Goal: Task Accomplishment & Management: Use online tool/utility

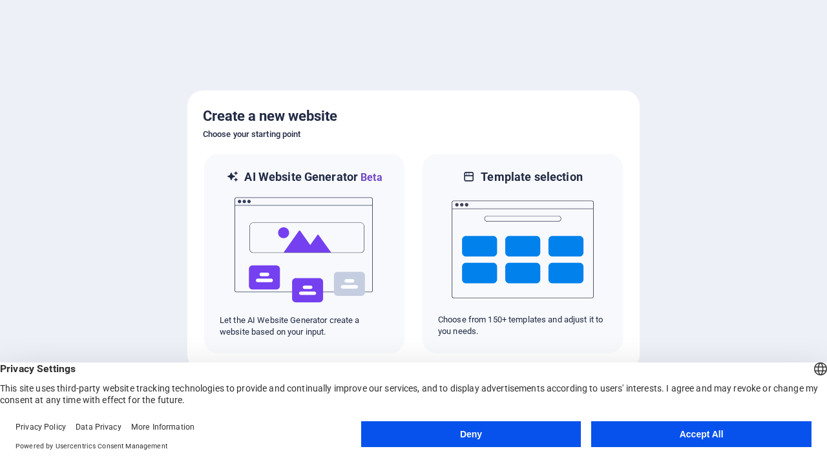
click at [699, 439] on button "Accept All" at bounding box center [701, 434] width 220 height 26
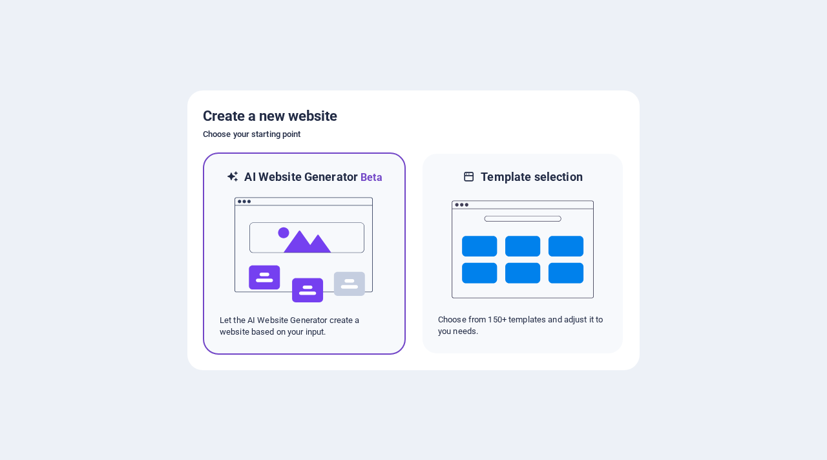
click at [295, 251] on img at bounding box center [304, 250] width 142 height 129
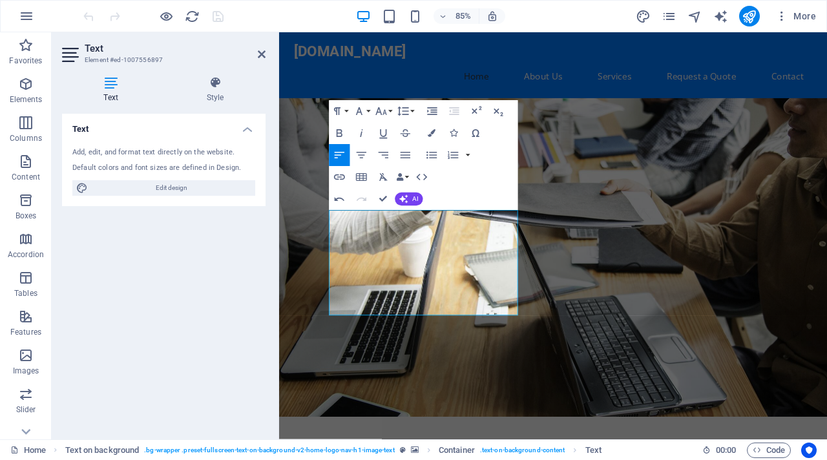
click at [681, 357] on figure at bounding box center [601, 297] width 645 height 375
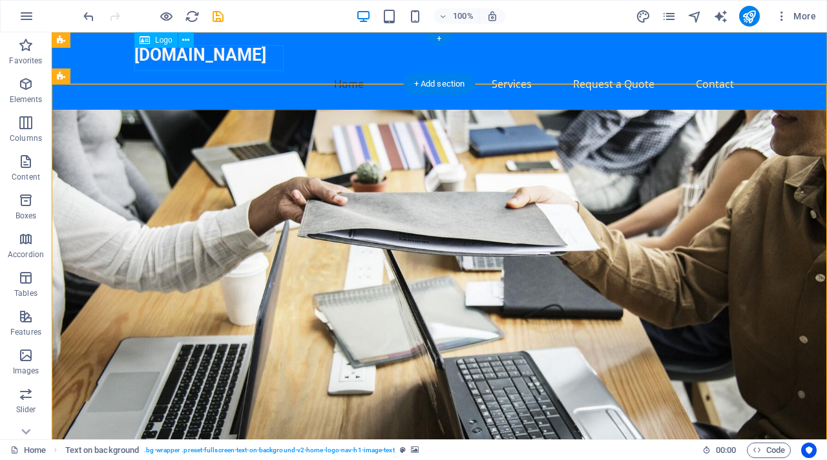
click at [281, 54] on div "[DOMAIN_NAME]" at bounding box center [439, 56] width 610 height 26
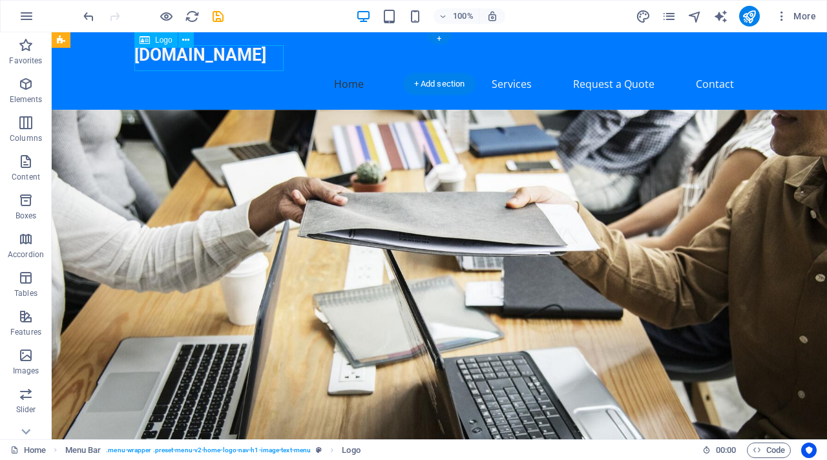
click at [257, 57] on div "[DOMAIN_NAME]" at bounding box center [439, 56] width 610 height 26
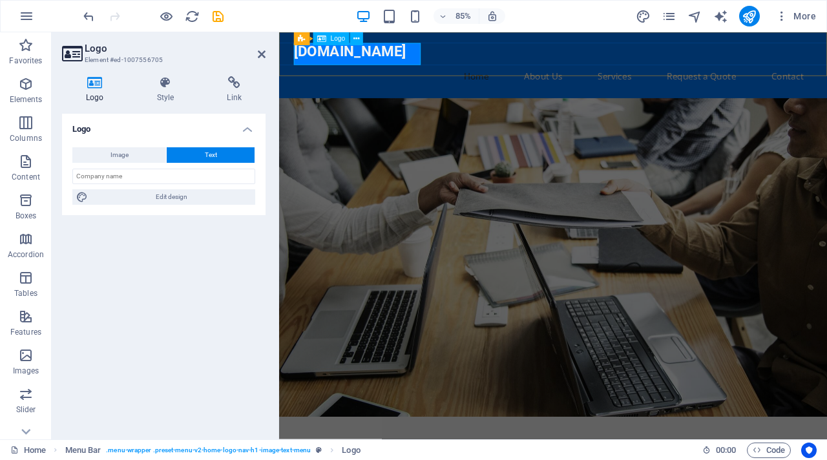
click at [337, 59] on div "[DOMAIN_NAME]" at bounding box center [602, 56] width 610 height 26
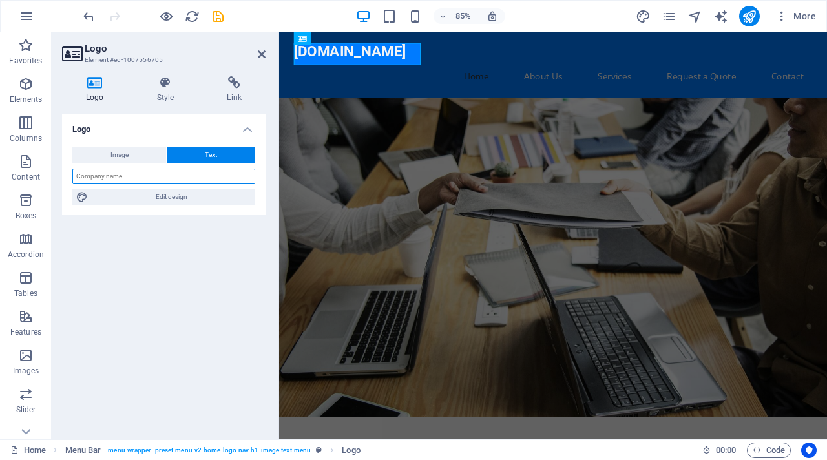
click at [189, 175] on input "text" at bounding box center [163, 177] width 183 height 16
type input "p"
type input "PRIME COMPUTERS FZE"
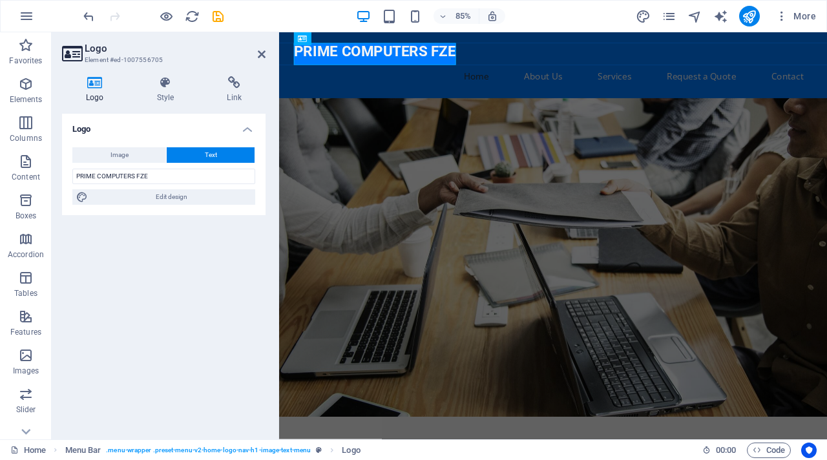
click at [137, 301] on div "Logo Image Text Drag files here, click to choose files or select files from Fil…" at bounding box center [164, 271] width 204 height 315
click at [675, 200] on figure at bounding box center [601, 297] width 645 height 375
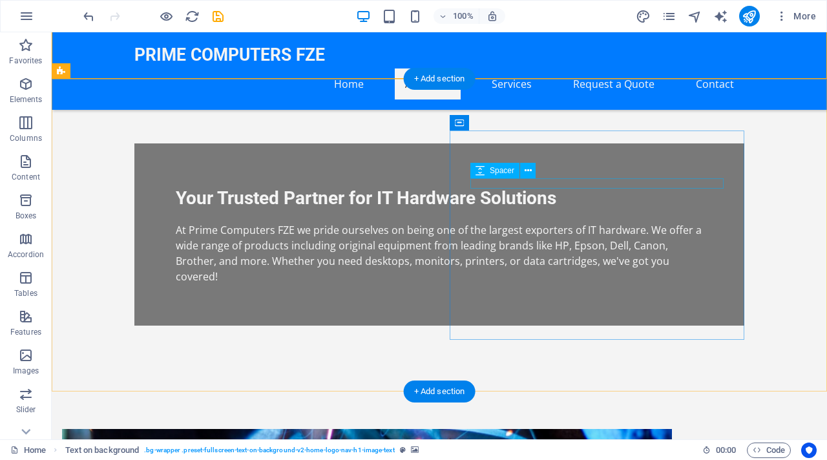
scroll to position [380, 0]
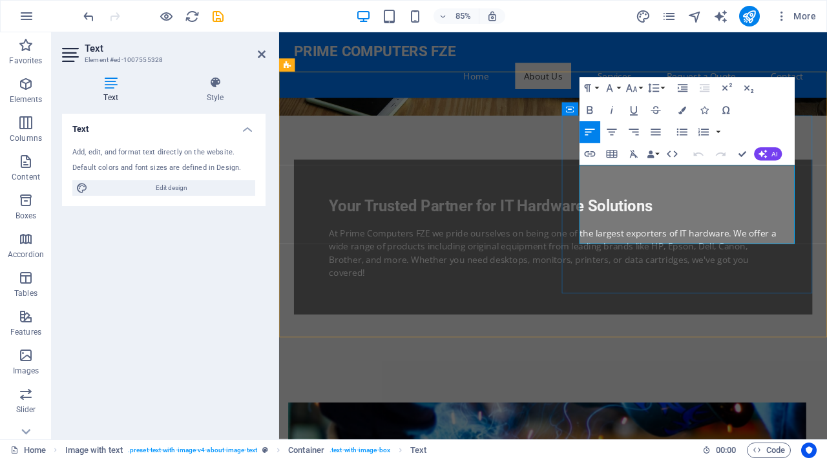
drag, startPoint x: 723, startPoint y: 200, endPoint x: 659, endPoint y: 195, distance: 63.6
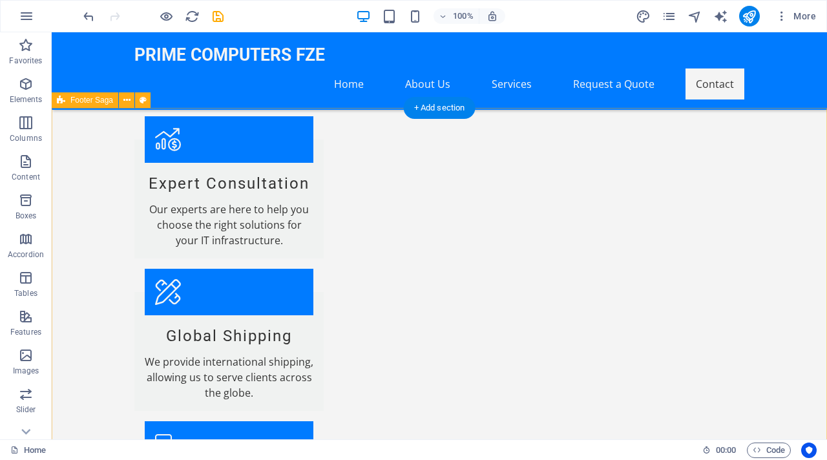
scroll to position [1719, 0]
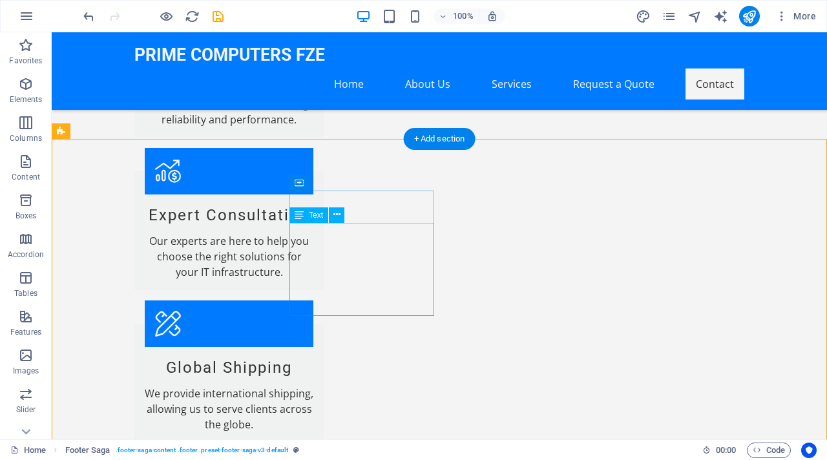
drag, startPoint x: 296, startPoint y: 230, endPoint x: 409, endPoint y: 271, distance: 120.2
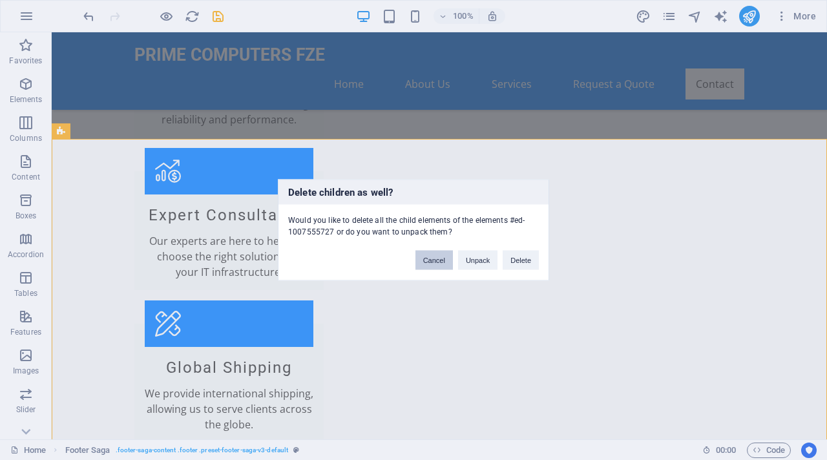
click at [425, 262] on button "Cancel" at bounding box center [434, 260] width 37 height 19
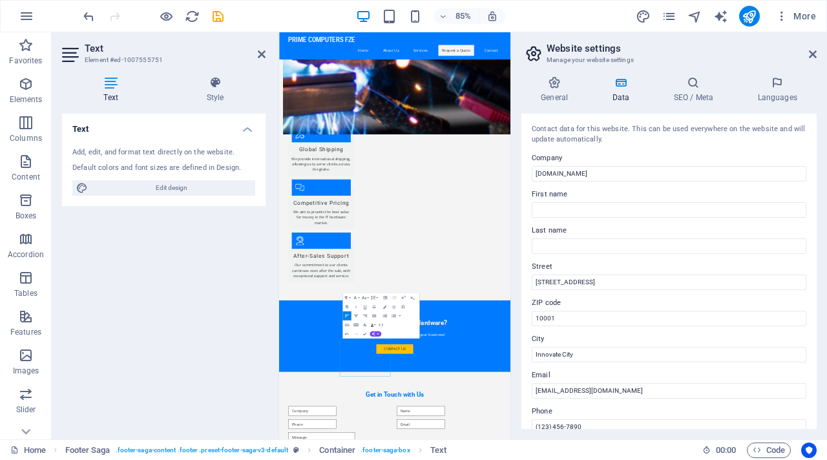
scroll to position [1003, 0]
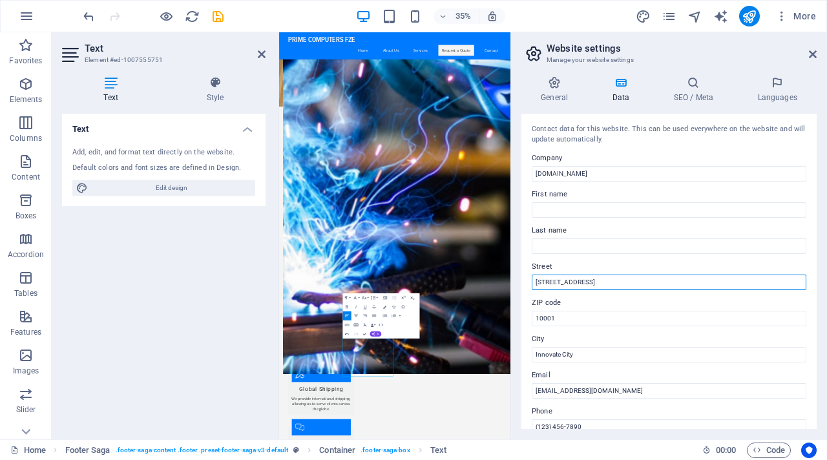
click at [597, 287] on input "[STREET_ADDRESS]" at bounding box center [669, 283] width 275 height 16
type input "LB20110"
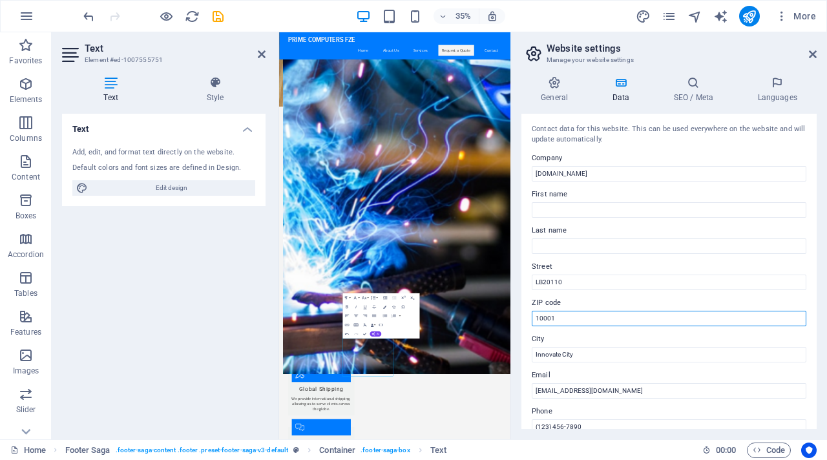
click at [579, 320] on input "10001" at bounding box center [669, 319] width 275 height 16
type input "0"
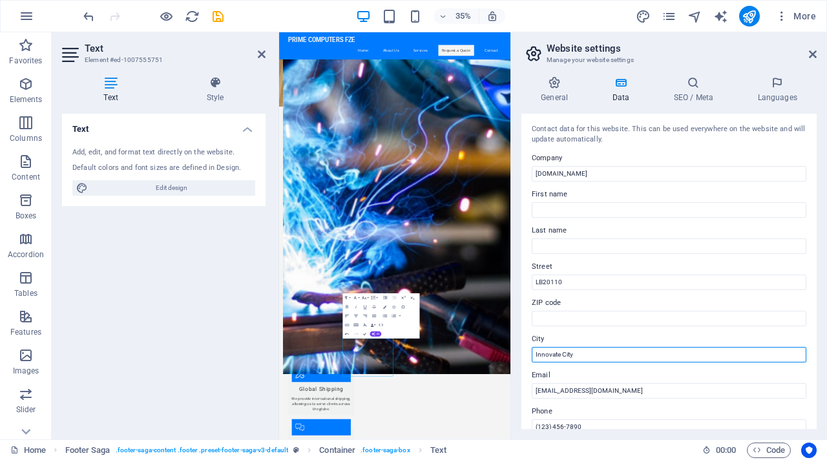
click at [592, 359] on input "Innovate City" at bounding box center [669, 355] width 275 height 16
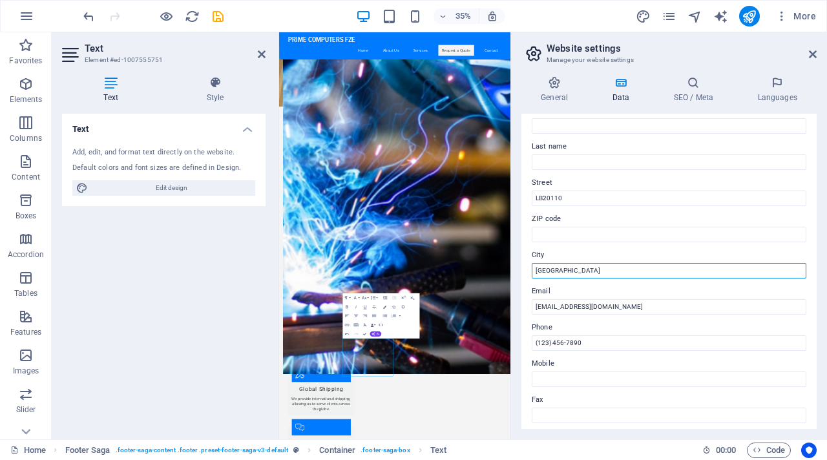
scroll to position [56, 0]
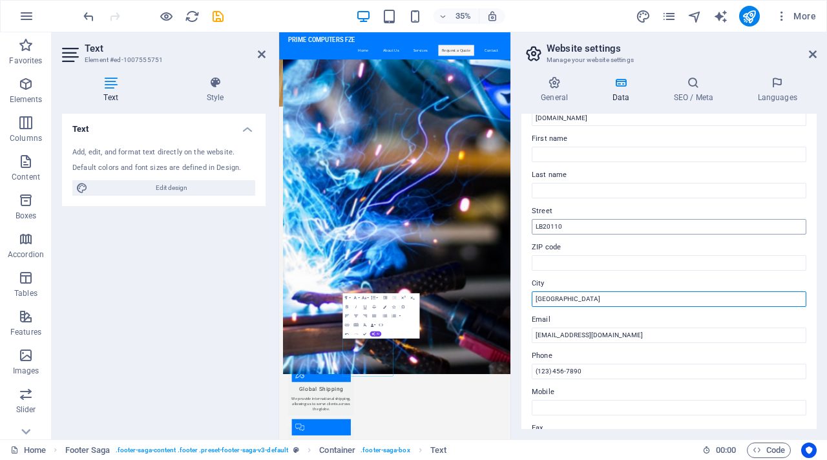
type input "[GEOGRAPHIC_DATA]"
click at [582, 227] on input "LB20110" at bounding box center [669, 227] width 275 height 16
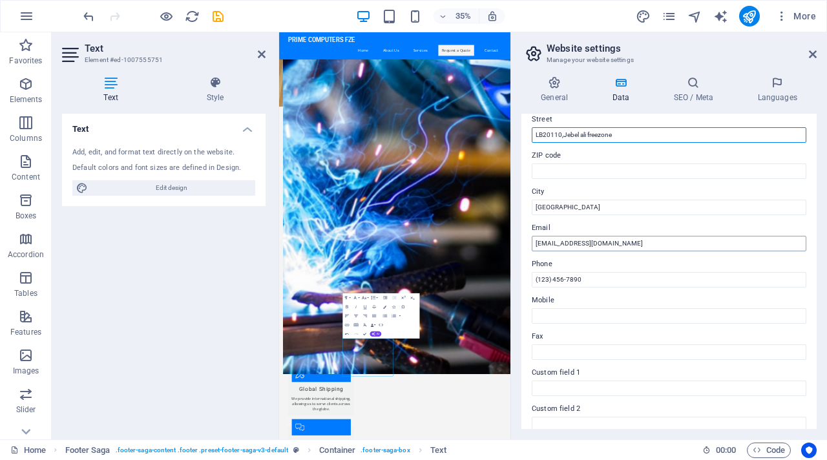
scroll to position [144, 0]
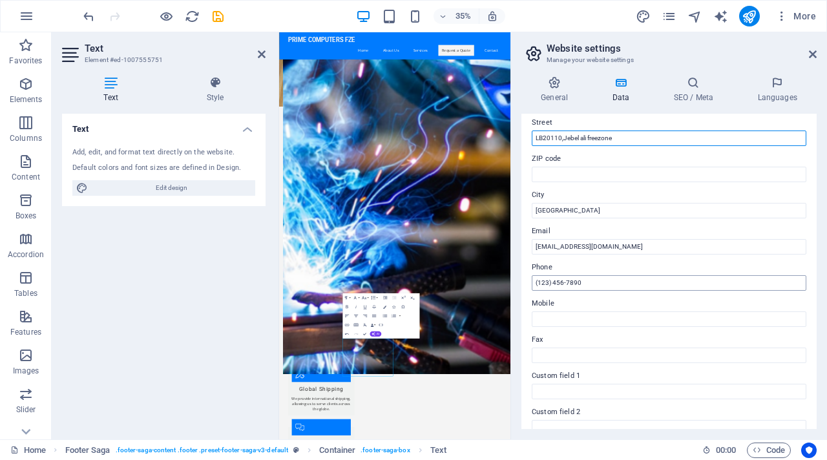
type input "LB20110,Jebel ali freezone"
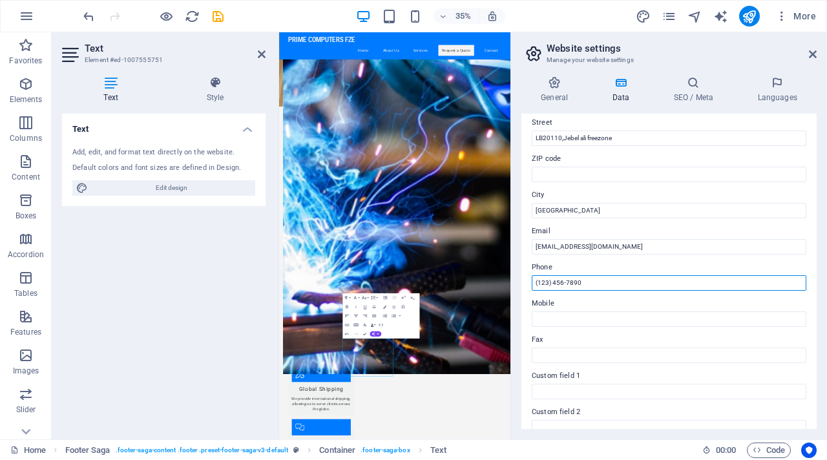
click at [611, 282] on input "(123) 456-7890" at bounding box center [669, 283] width 275 height 16
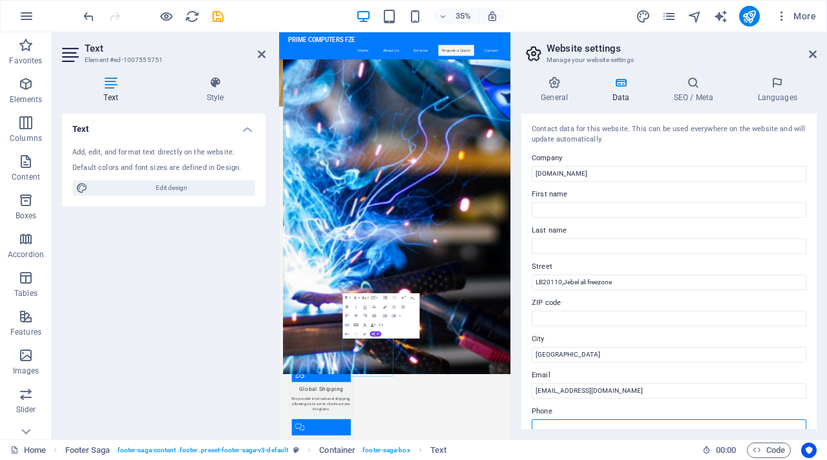
scroll to position [25, 0]
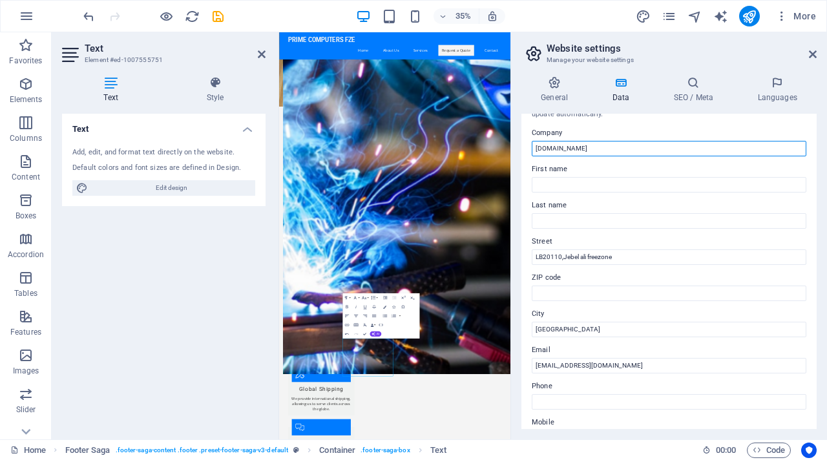
click at [614, 143] on input "[DOMAIN_NAME]" at bounding box center [669, 149] width 275 height 16
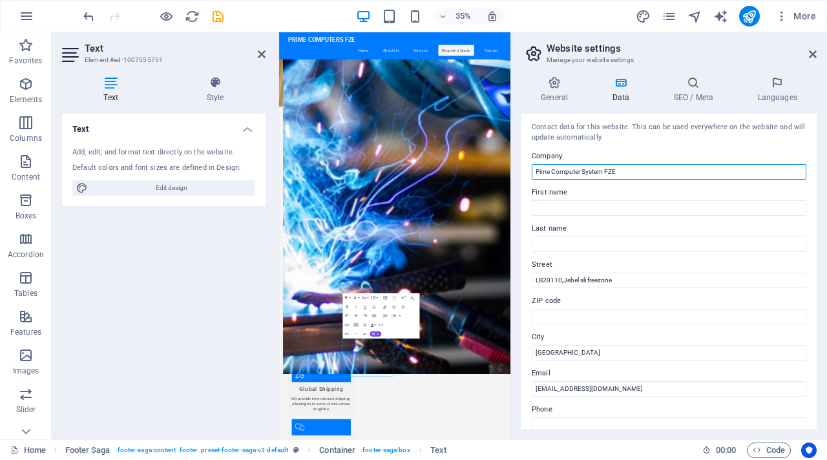
scroll to position [0, 0]
type input "Pime Computer System FZE"
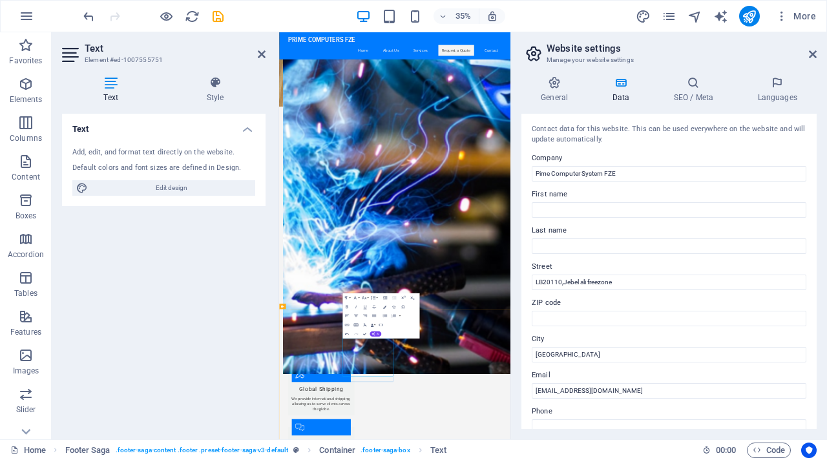
drag, startPoint x: 519, startPoint y: 981, endPoint x: 447, endPoint y: 970, distance: 73.3
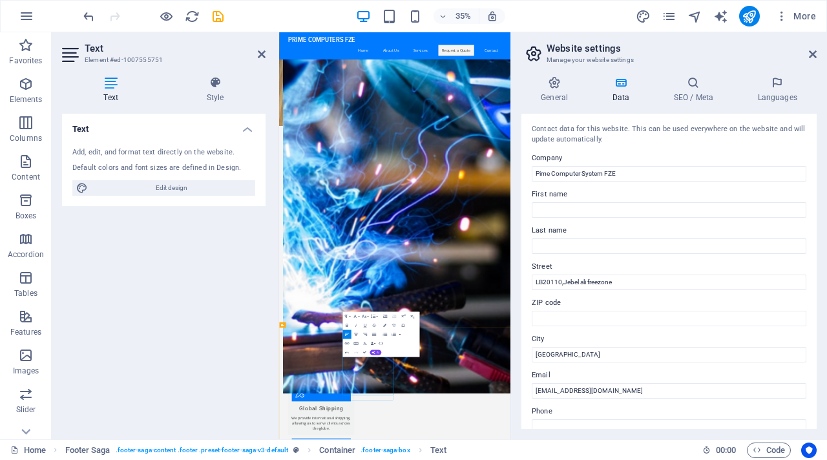
scroll to position [950, 0]
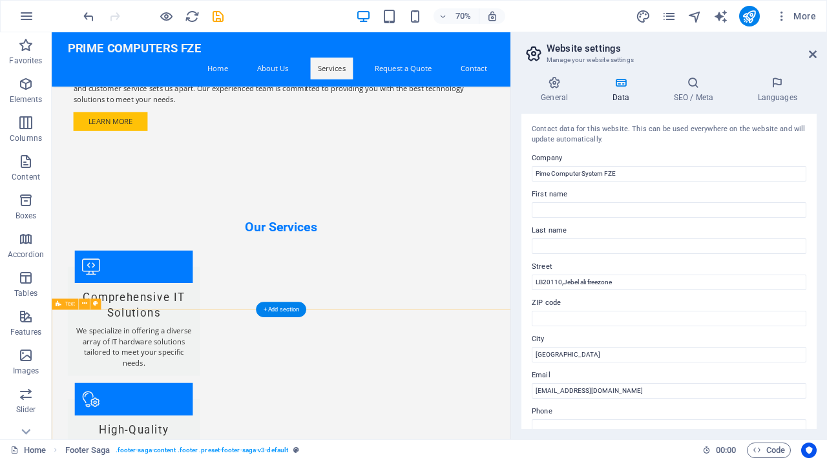
scroll to position [1611, 0]
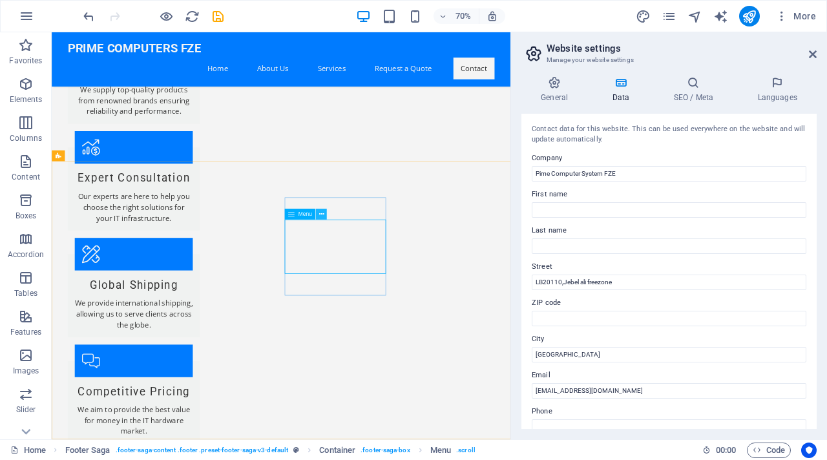
click at [323, 216] on icon at bounding box center [321, 214] width 5 height 10
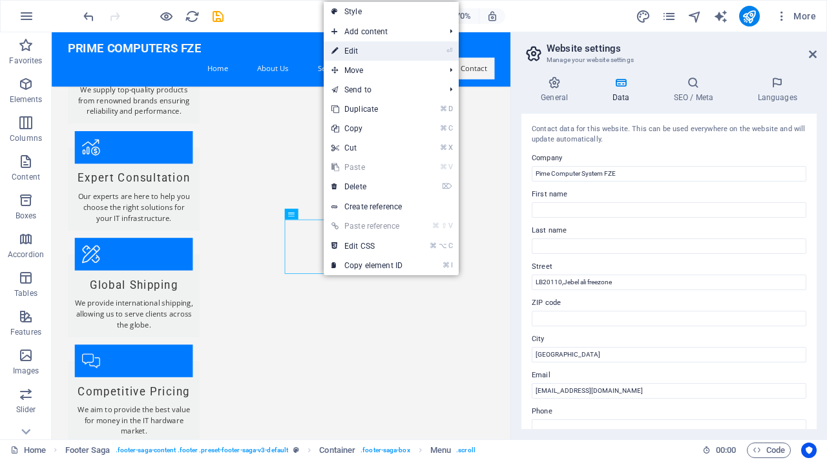
click at [410, 49] on link "⏎ Edit" at bounding box center [367, 50] width 87 height 19
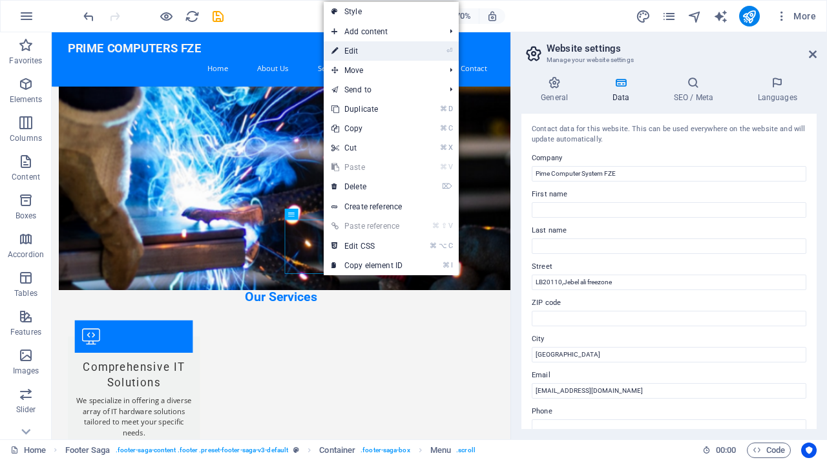
select select
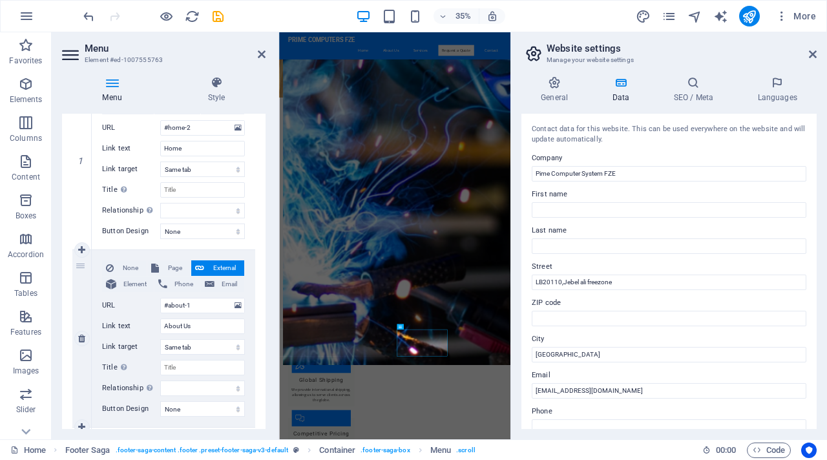
scroll to position [173, 0]
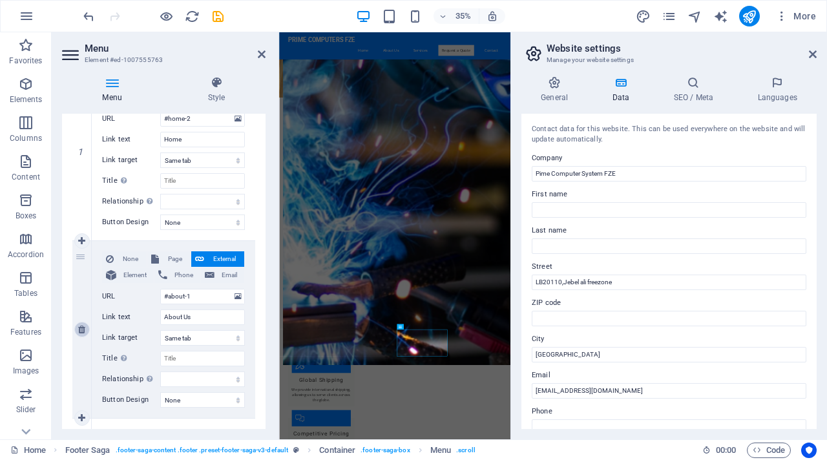
click at [78, 331] on icon at bounding box center [81, 329] width 7 height 9
select select
type input "#services-2"
type input "Services"
select select
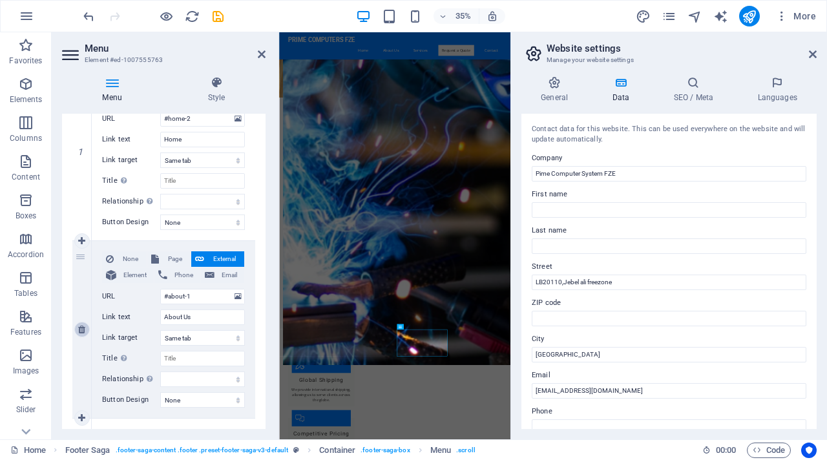
type input "#cta-1"
type input "Request a Quote"
select select
type input "#contact-us-1"
type input "Contact"
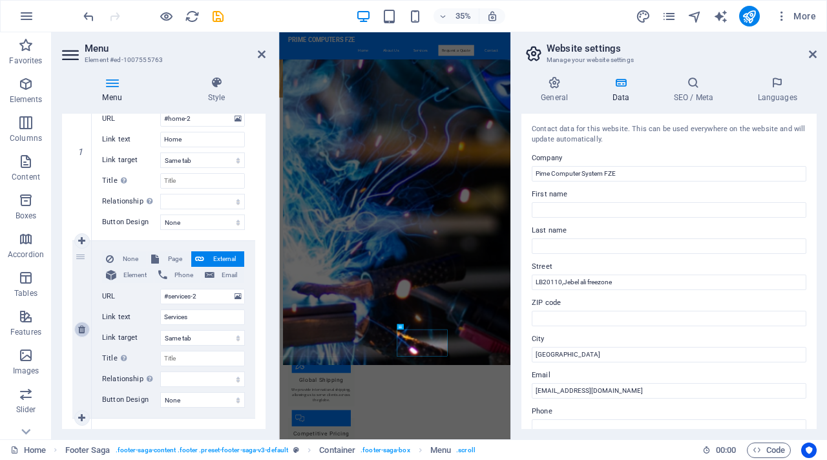
select select
click at [78, 331] on icon at bounding box center [81, 329] width 7 height 9
select select
type input "#cta-1"
type input "Request a Quote"
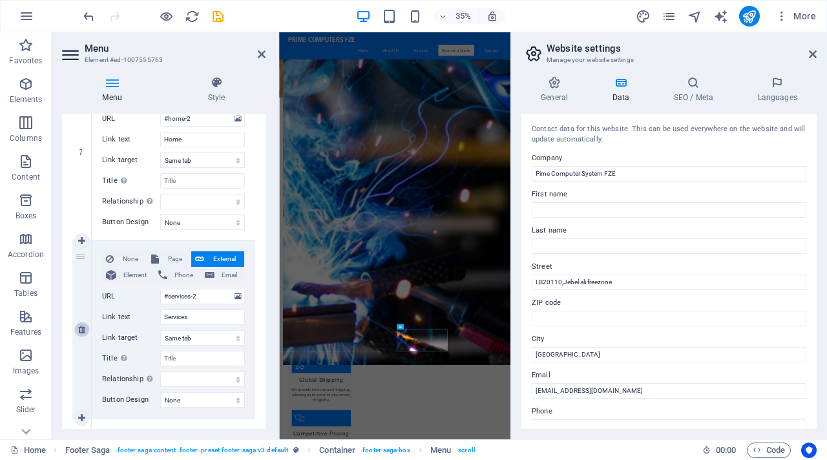
select select
type input "#contact-us-1"
type input "Contact"
select select
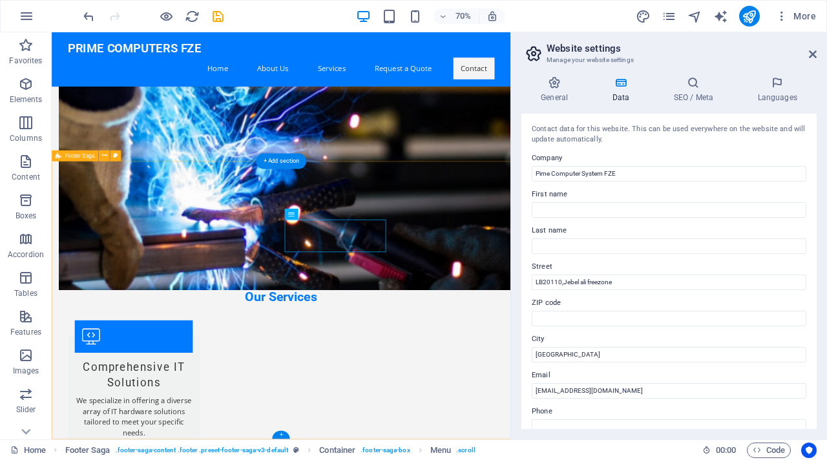
scroll to position [1611, 0]
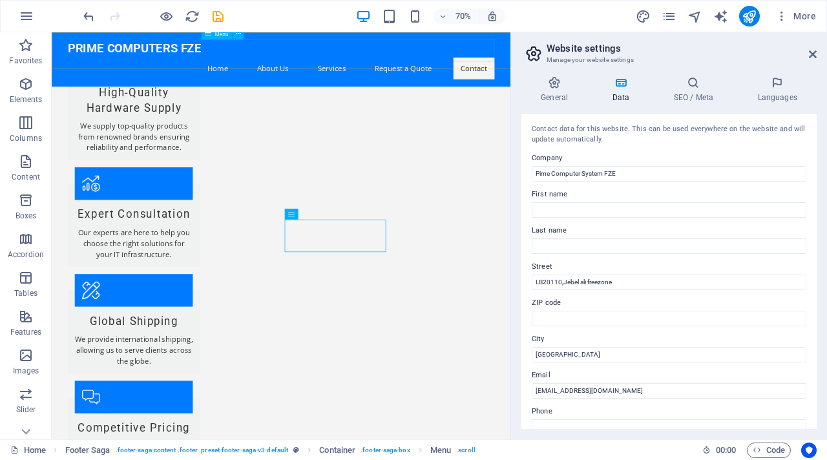
click at [455, 69] on nav "Home About Us Services Request a Quote Contact" at bounding box center [379, 84] width 610 height 31
click at [458, 69] on nav "Home About Us Services Request a Quote Contact" at bounding box center [379, 84] width 610 height 31
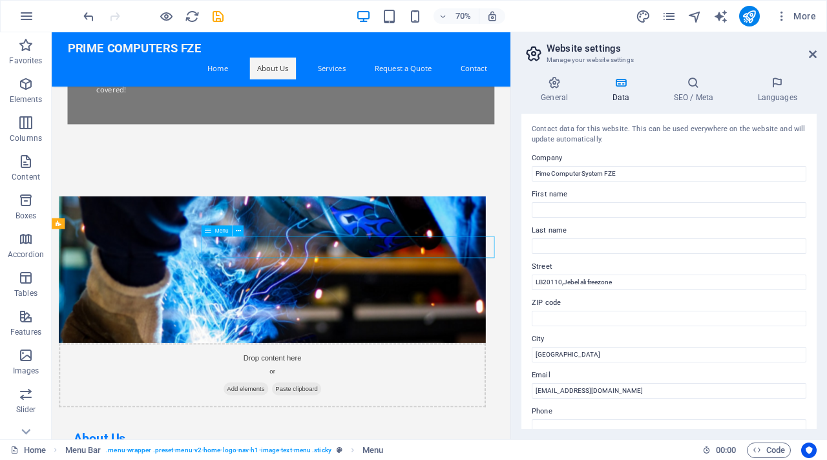
scroll to position [0, 0]
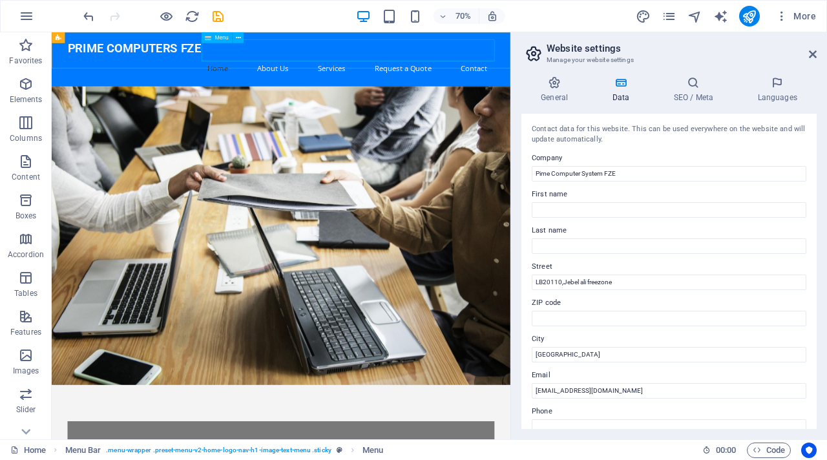
click at [224, 40] on span "Menu" at bounding box center [222, 37] width 14 height 5
click at [242, 36] on button at bounding box center [238, 37] width 11 height 11
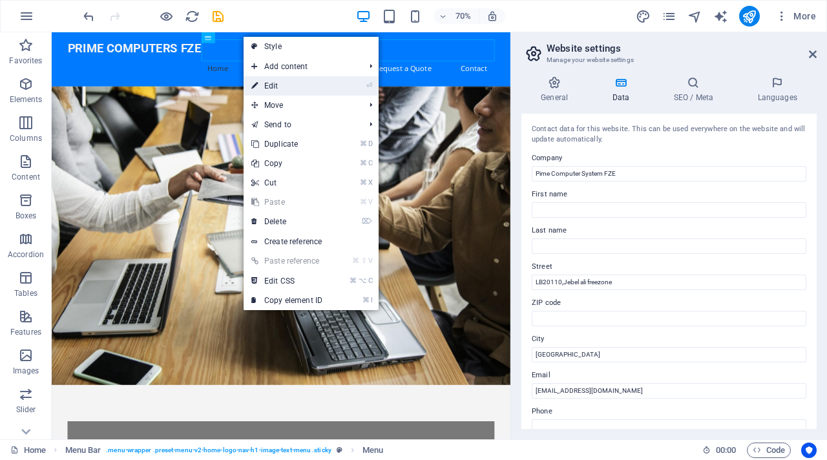
click at [299, 87] on link "⏎ Edit" at bounding box center [287, 85] width 87 height 19
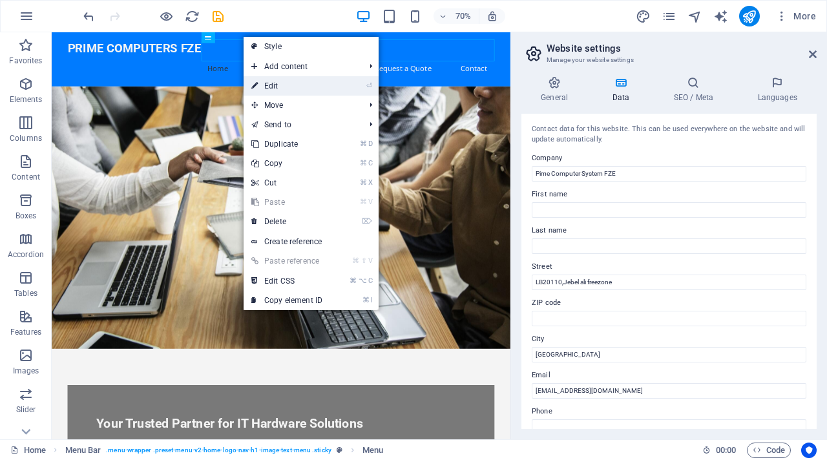
select select
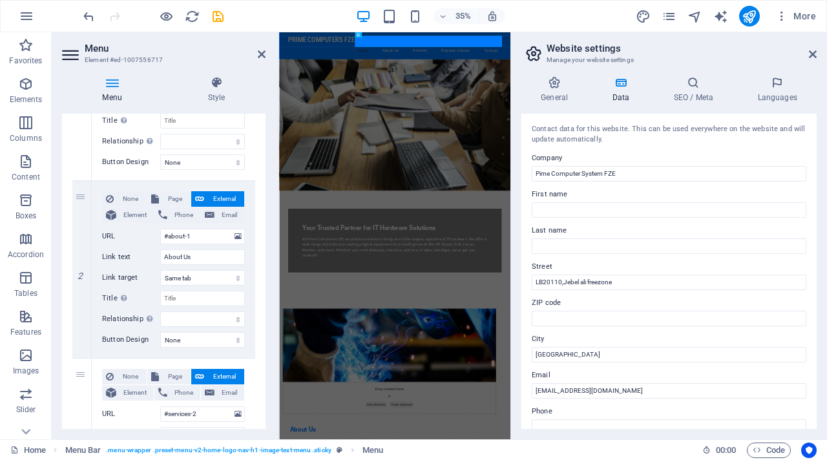
scroll to position [237, 0]
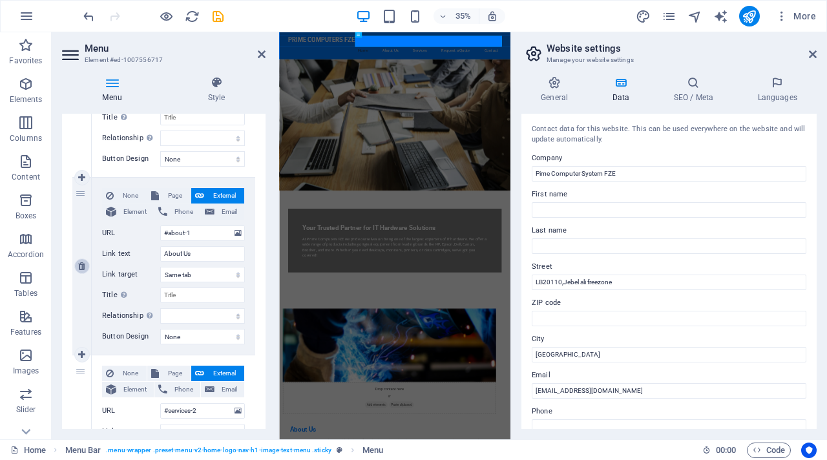
click at [80, 270] on link at bounding box center [82, 267] width 16 height 16
select select
type input "#services-2"
type input "Services"
select select
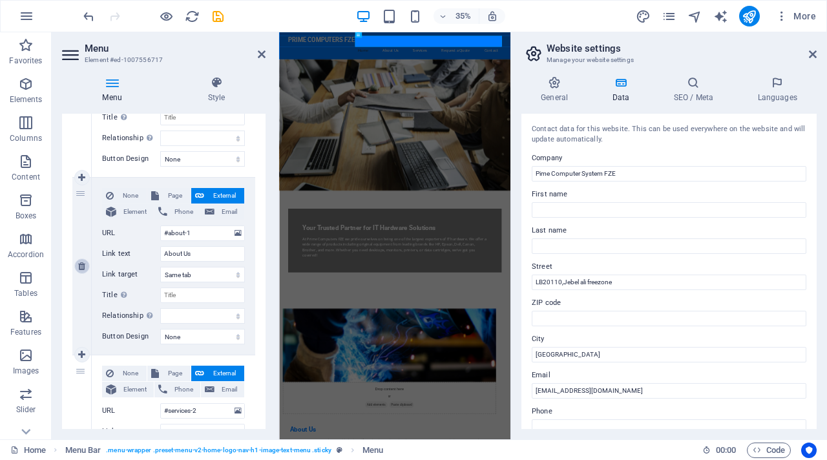
type input "#cta-1"
type input "Request a Quote"
select select
type input "#contact-us-1"
type input "Contact"
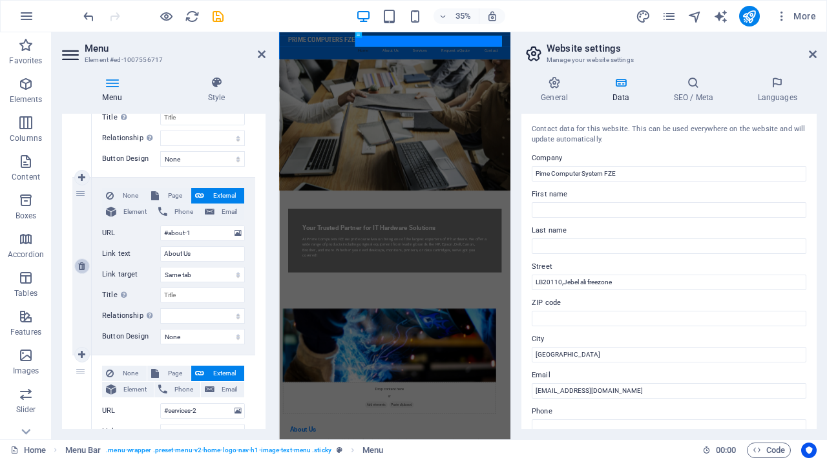
select select
click at [80, 270] on link at bounding box center [82, 267] width 16 height 16
select select
type input "#cta-1"
type input "Request a Quote"
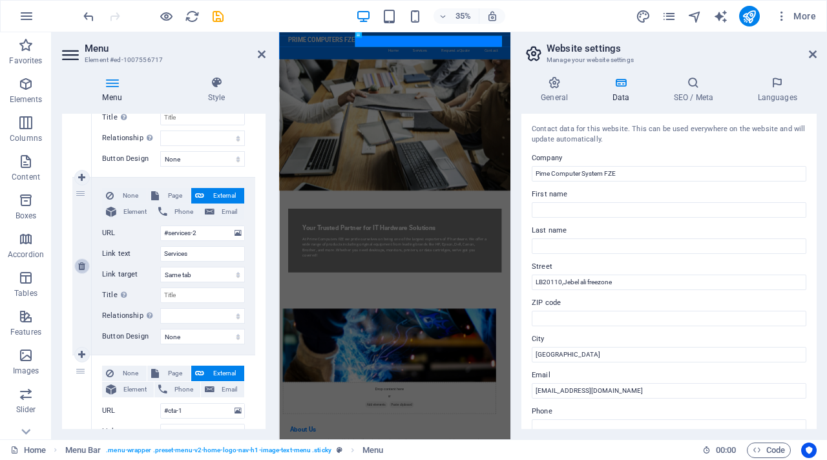
select select
type input "#contact-us-1"
type input "Contact"
select select
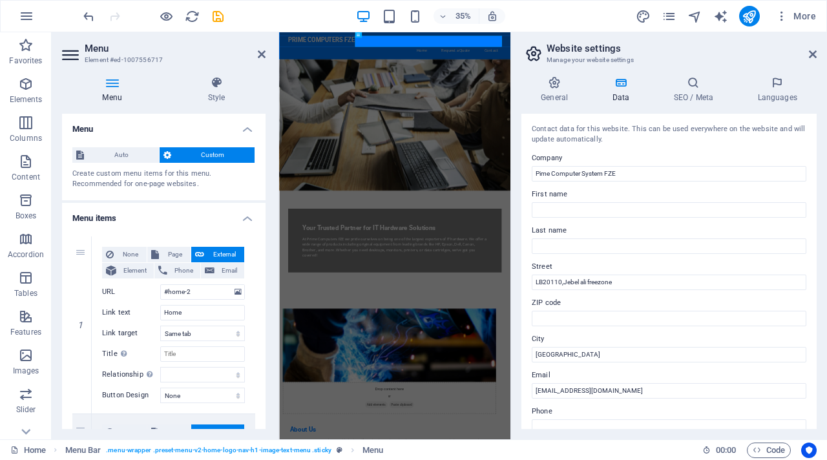
click at [315, 12] on div "35% More" at bounding box center [451, 16] width 741 height 21
click at [708, 254] on figure at bounding box center [609, 297] width 661 height 375
drag, startPoint x: 708, startPoint y: 254, endPoint x: 740, endPoint y: 57, distance: 199.8
click at [708, 254] on figure at bounding box center [609, 297] width 661 height 375
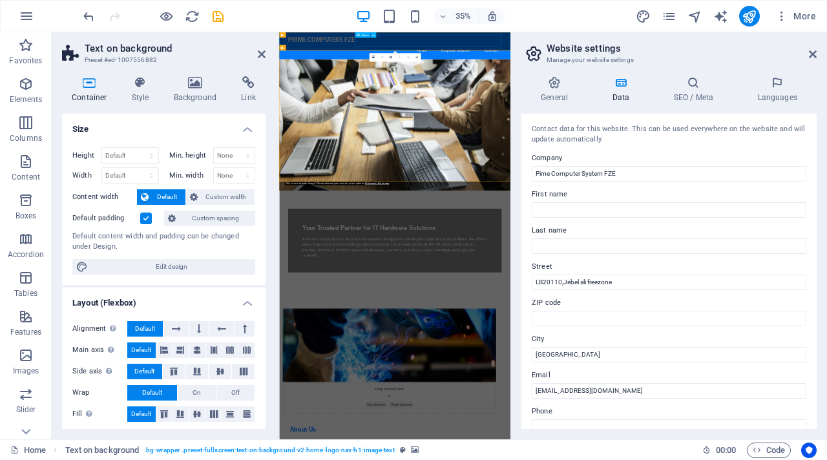
click at [768, 69] on nav "Home Request a Quote Contact" at bounding box center [610, 84] width 610 height 31
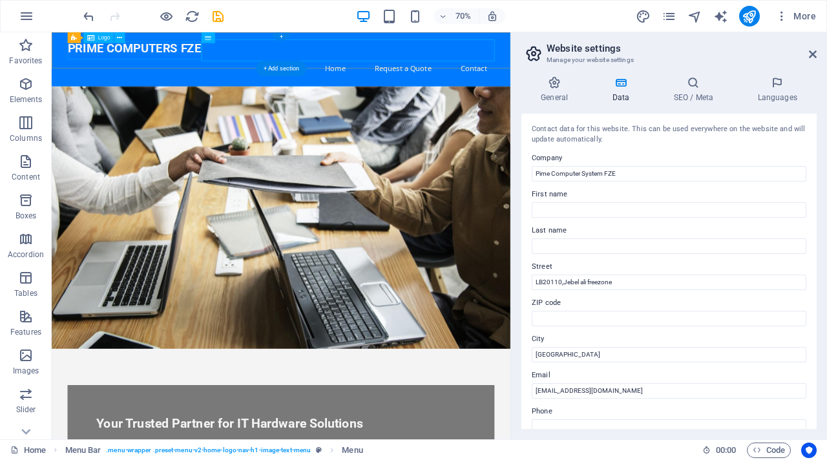
click at [205, 52] on div "PRIME COMPUTERS FZE" at bounding box center [379, 56] width 610 height 26
click at [207, 63] on div "PRIME COMPUTERS FZE" at bounding box center [379, 56] width 610 height 26
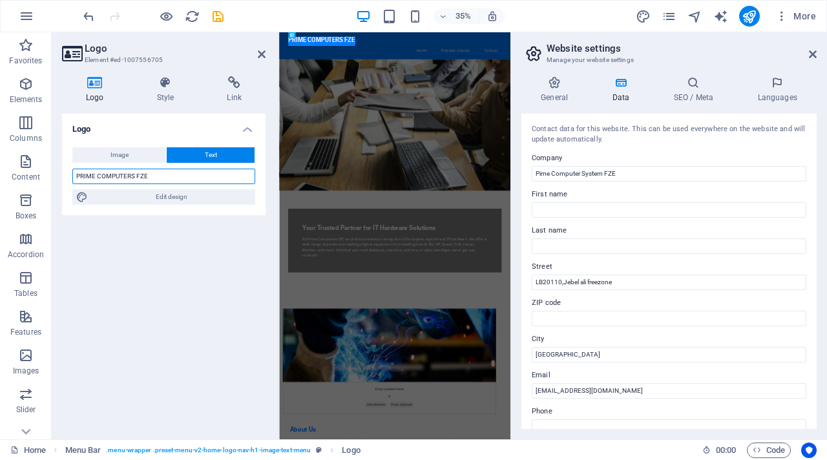
click at [136, 176] on input "PRIME COMPUTERS FZE" at bounding box center [163, 177] width 183 height 16
type input "PRIME COMPUTER SYSTEM FZE"
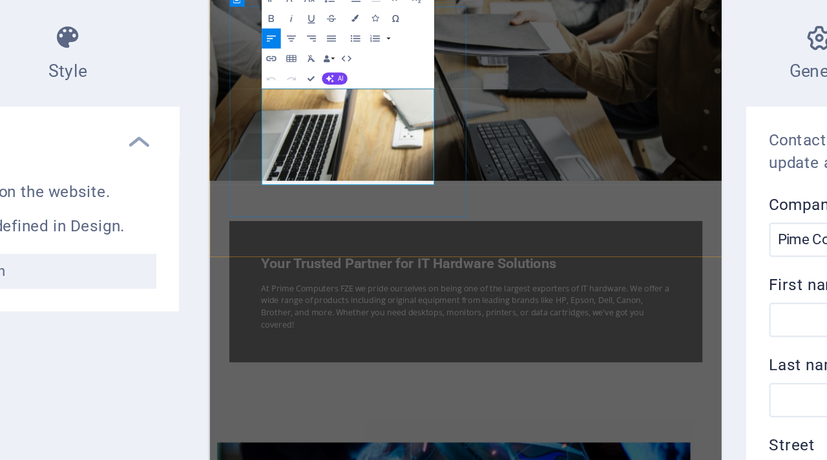
click at [372, 385] on p "At Prime Computers FZE we pride ourselves on being one of the largest exporters…" at bounding box center [539, 416] width 527 height 62
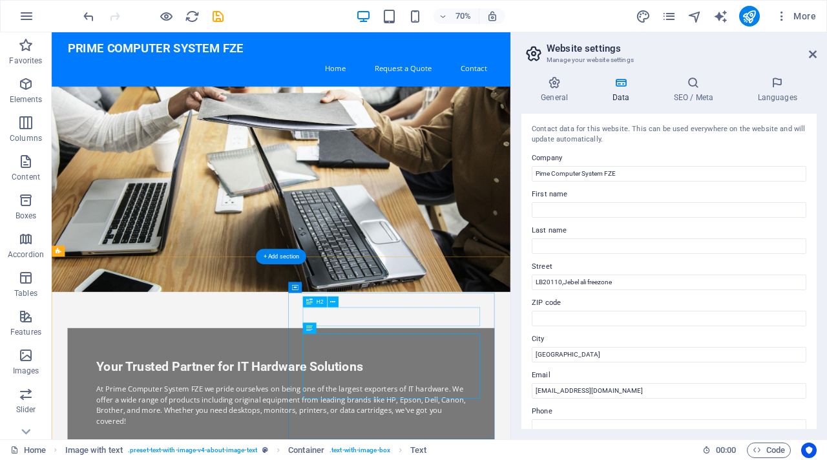
scroll to position [122, 0]
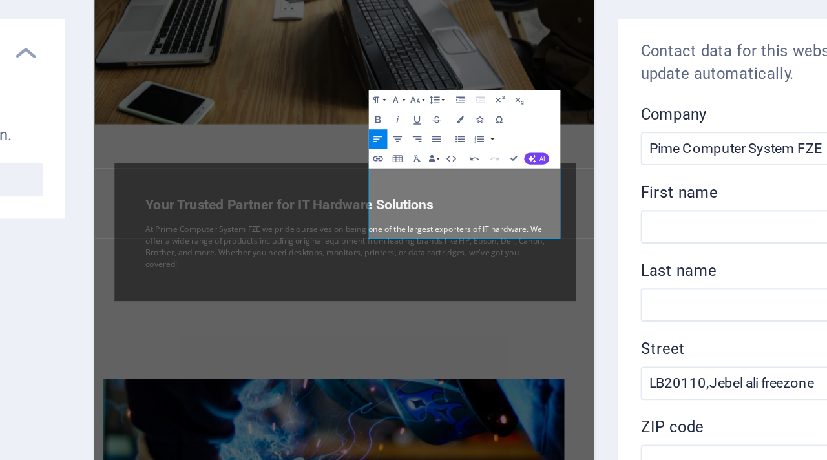
click at [255, 239] on div "Text Add, edit, and format text directly on the website. Default colors and fon…" at bounding box center [164, 271] width 204 height 315
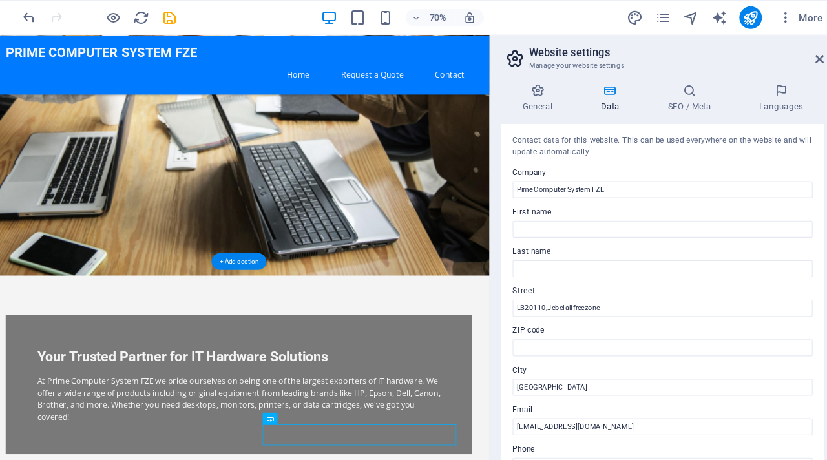
scroll to position [181, 0]
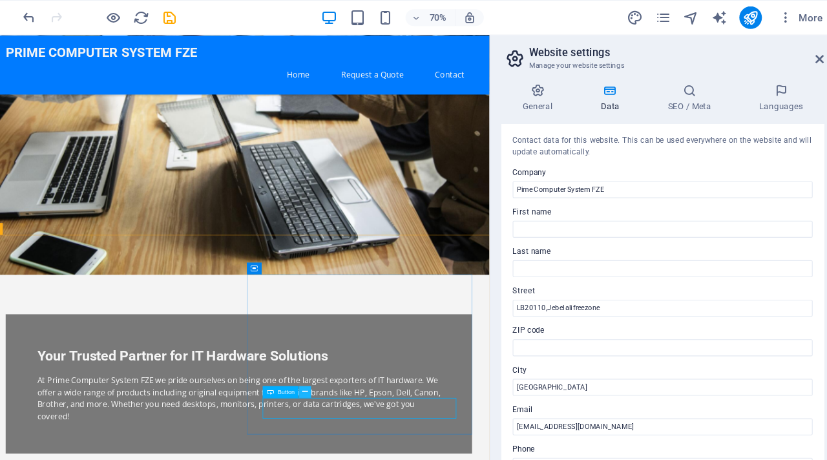
click at [343, 361] on icon at bounding box center [341, 359] width 5 height 10
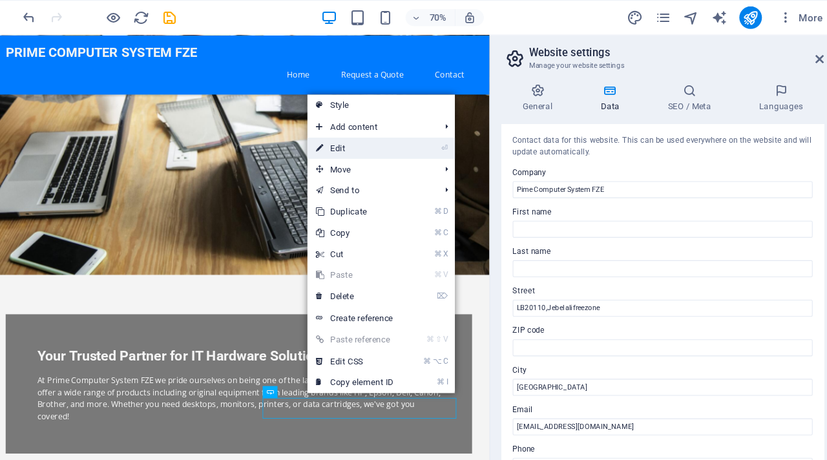
click at [436, 140] on li "⏎ Edit" at bounding box center [411, 135] width 135 height 19
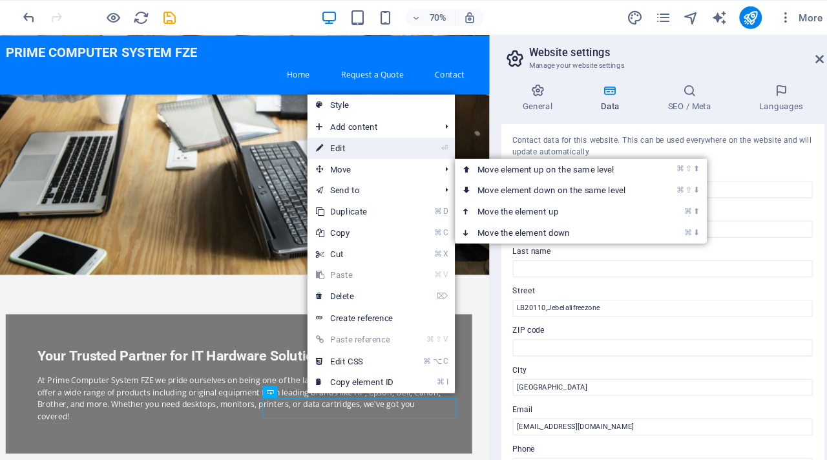
click at [390, 138] on link "⏎ Edit" at bounding box center [387, 135] width 87 height 19
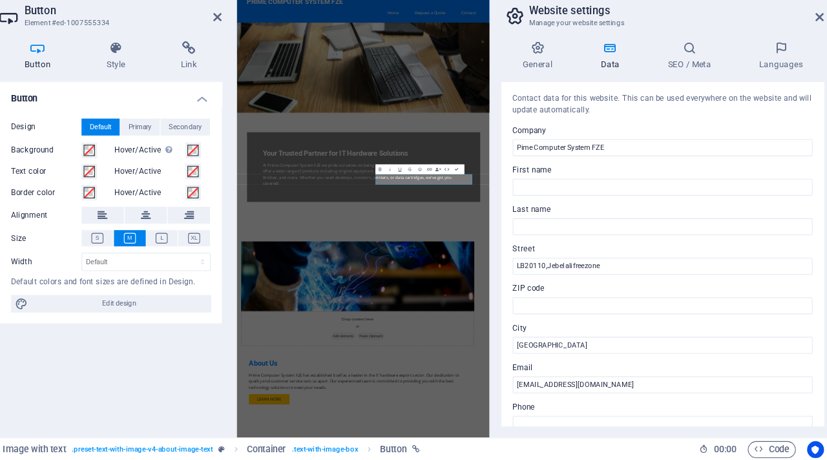
scroll to position [0, 0]
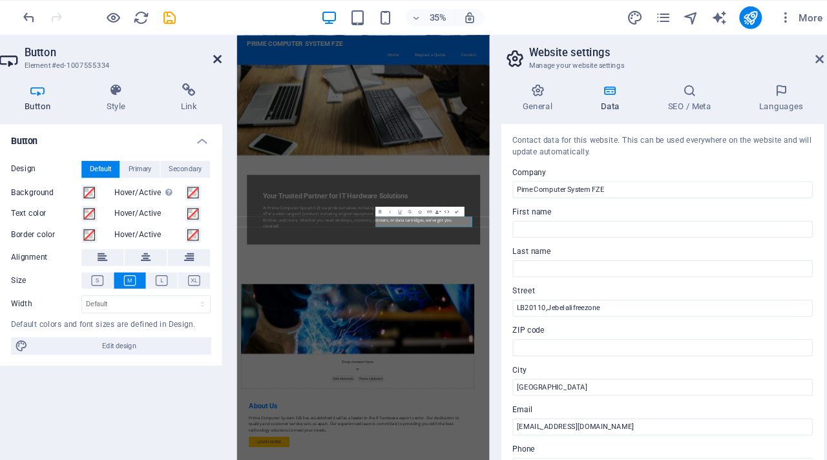
click at [262, 56] on icon at bounding box center [262, 54] width 8 height 10
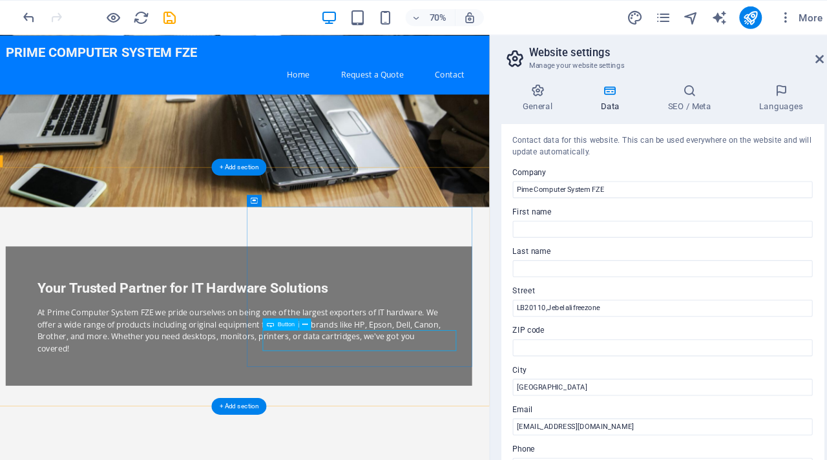
scroll to position [268, 0]
click at [343, 301] on icon at bounding box center [341, 298] width 5 height 10
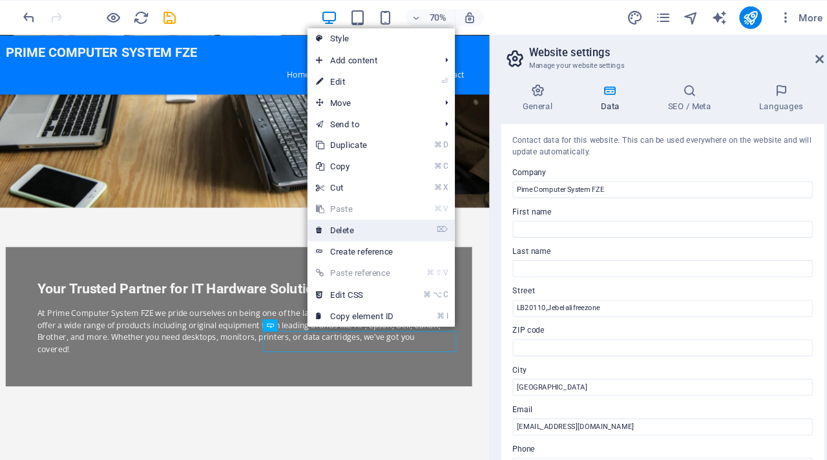
click at [398, 206] on link "⌦ Delete" at bounding box center [387, 210] width 87 height 19
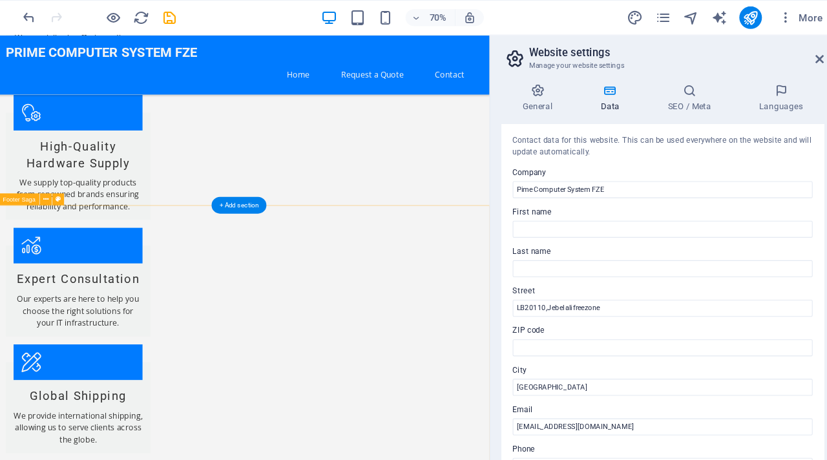
scroll to position [1599, 0]
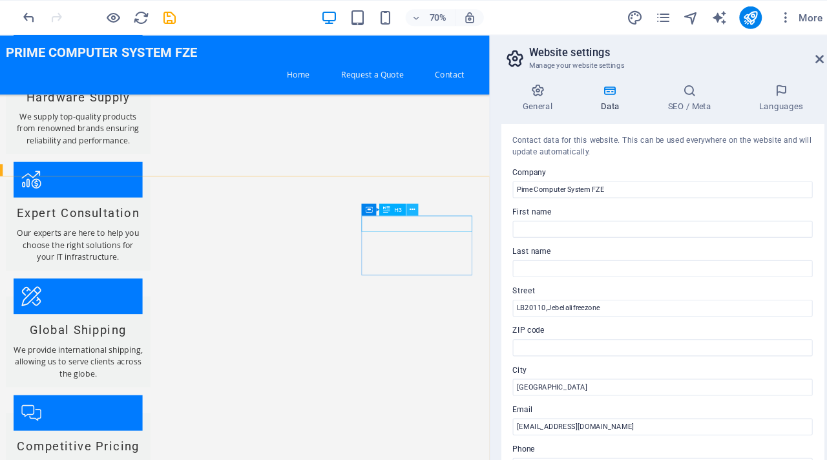
click at [441, 195] on icon at bounding box center [439, 192] width 5 height 10
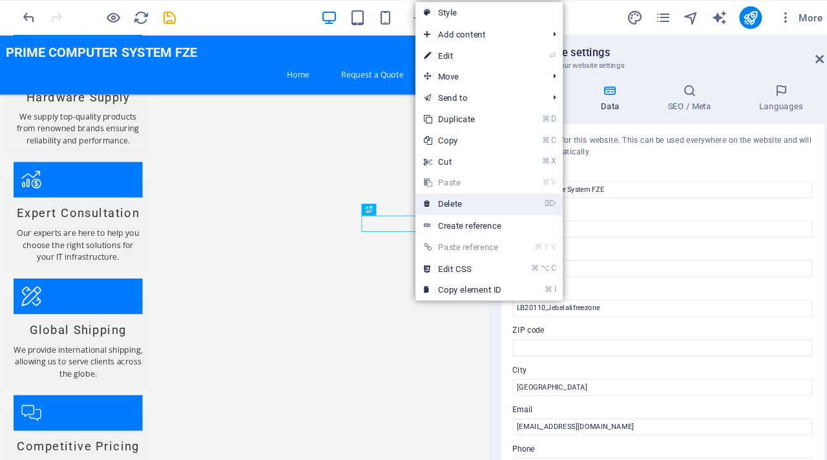
click at [498, 183] on link "⌦ Delete" at bounding box center [486, 186] width 87 height 19
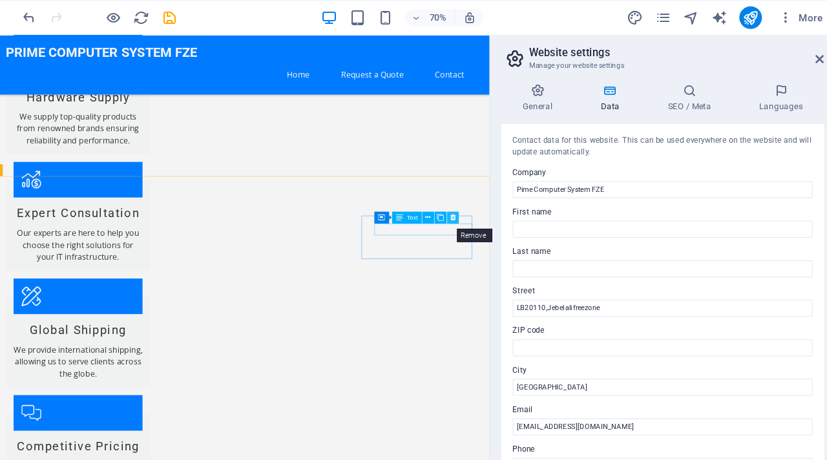
click at [474, 199] on icon at bounding box center [476, 200] width 5 height 10
click at [464, 201] on icon at bounding box center [465, 200] width 5 height 10
click at [453, 193] on button at bounding box center [450, 192] width 11 height 11
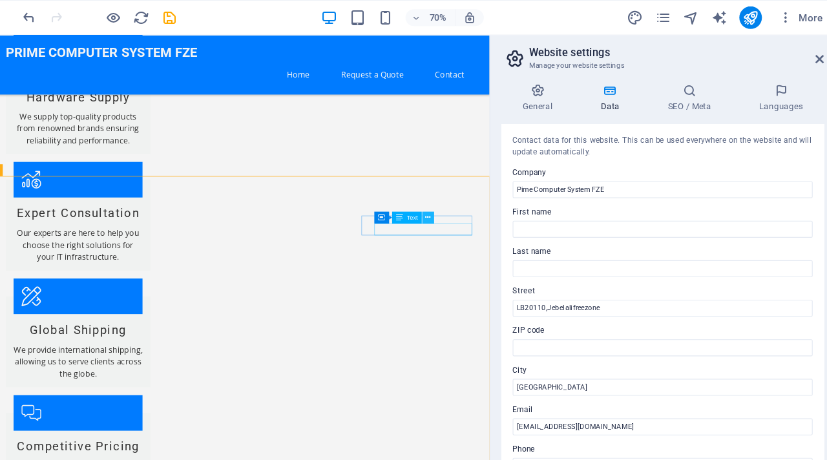
click at [454, 201] on icon at bounding box center [454, 200] width 5 height 10
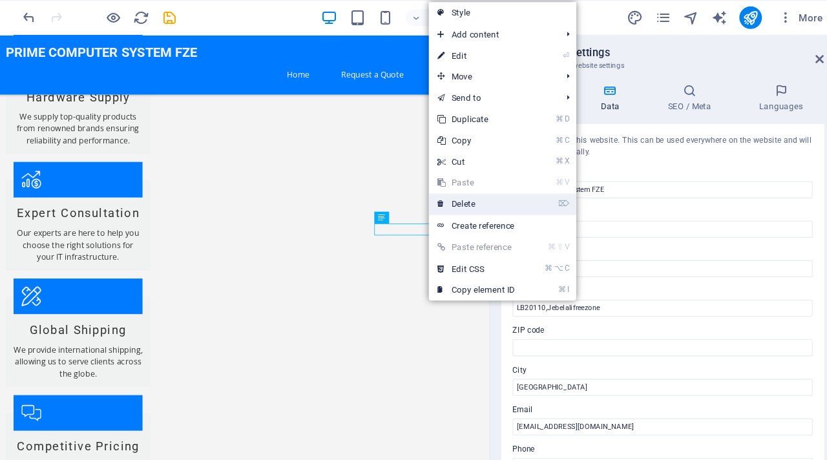
click at [502, 188] on link "⌦ Delete" at bounding box center [498, 186] width 87 height 19
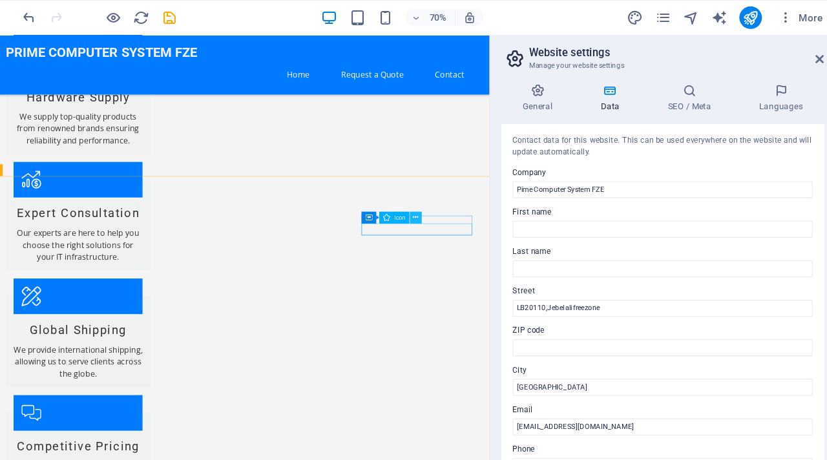
click at [444, 200] on icon at bounding box center [443, 200] width 5 height 10
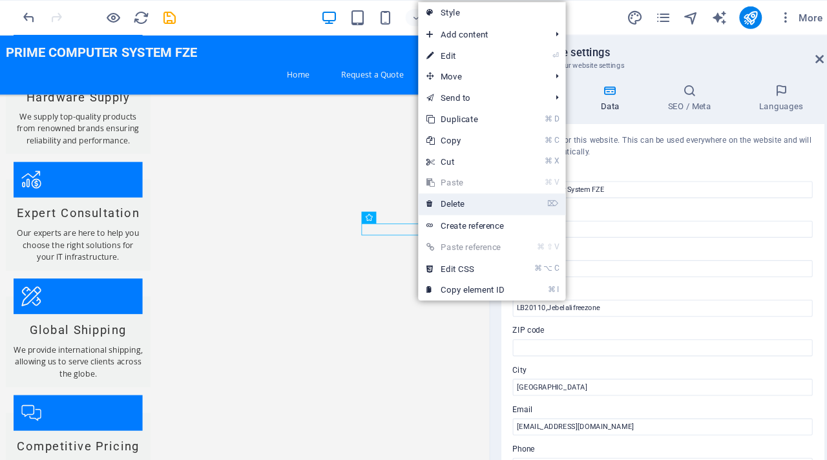
click at [473, 180] on link "⌦ Delete" at bounding box center [488, 186] width 87 height 19
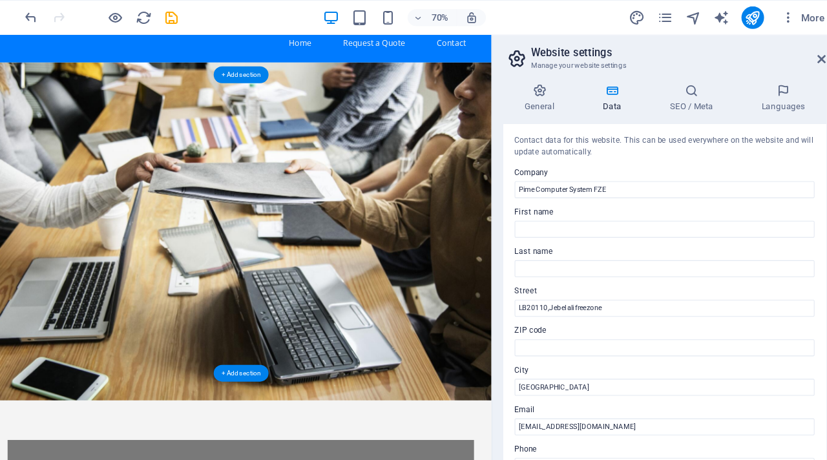
scroll to position [0, 0]
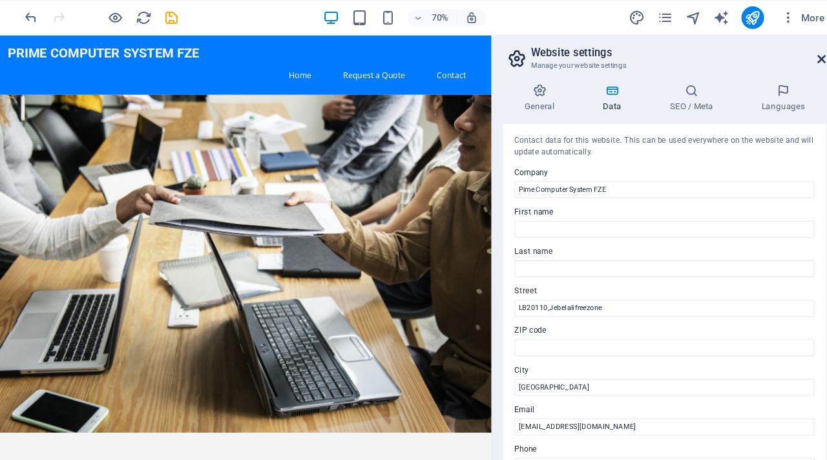
click at [810, 53] on icon at bounding box center [813, 54] width 8 height 10
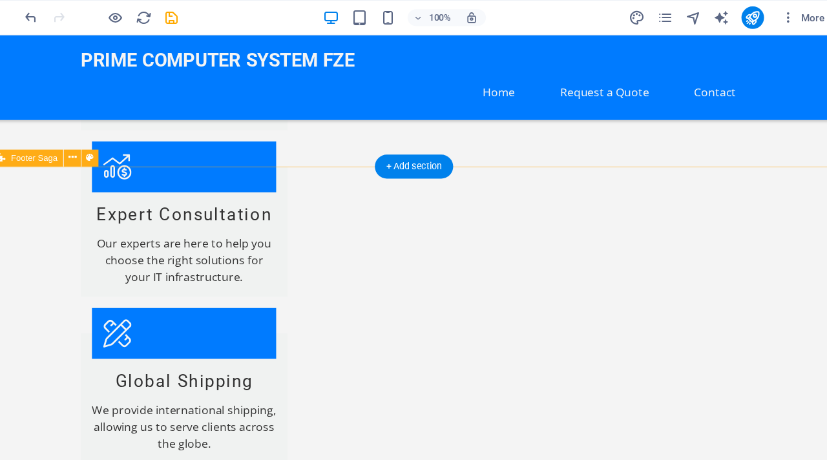
scroll to position [1774, 0]
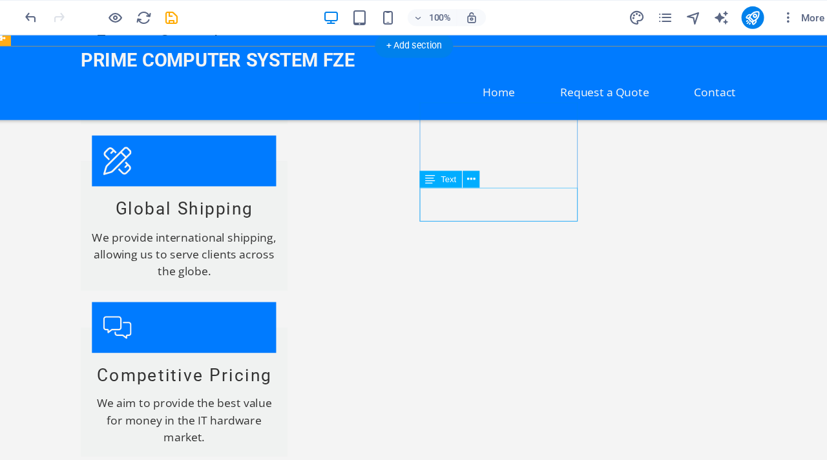
click at [493, 169] on icon at bounding box center [492, 165] width 7 height 14
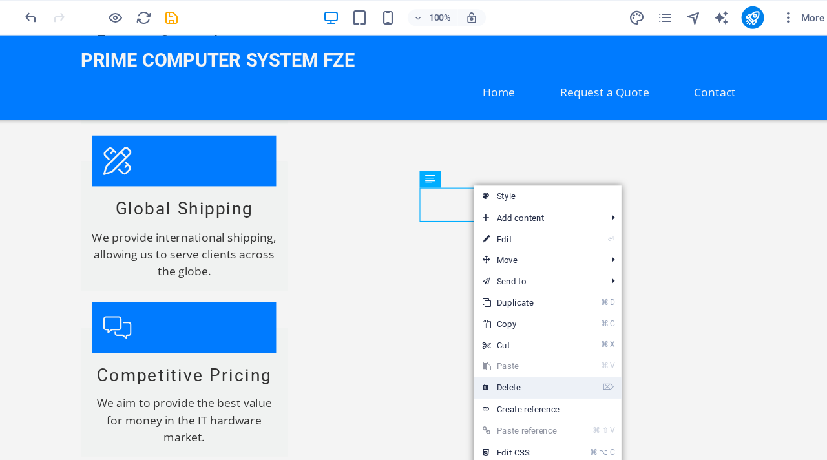
click at [569, 352] on link "⌦ Delete" at bounding box center [537, 354] width 87 height 19
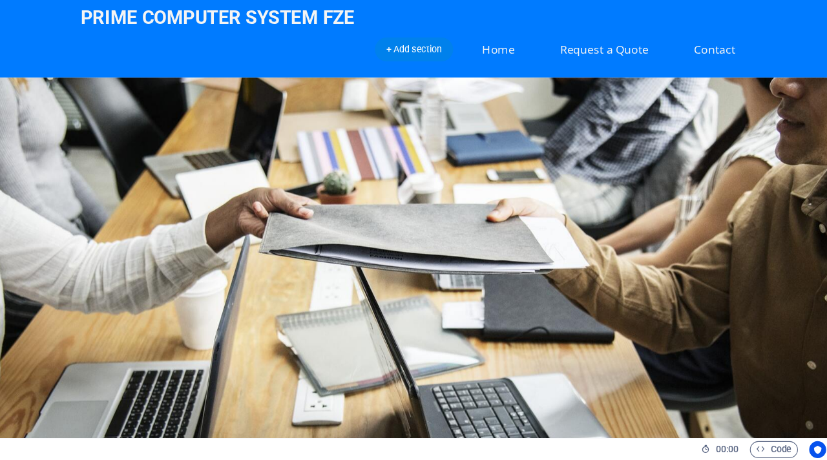
scroll to position [0, 0]
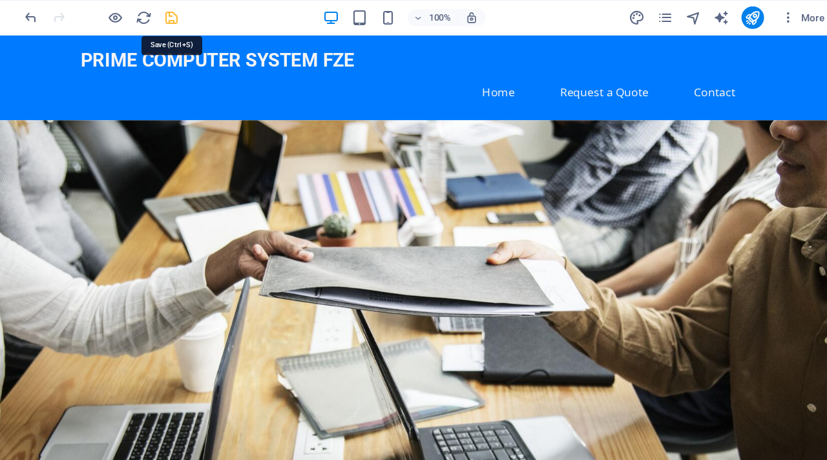
click at [217, 13] on icon "save" at bounding box center [218, 16] width 15 height 15
checkbox input "false"
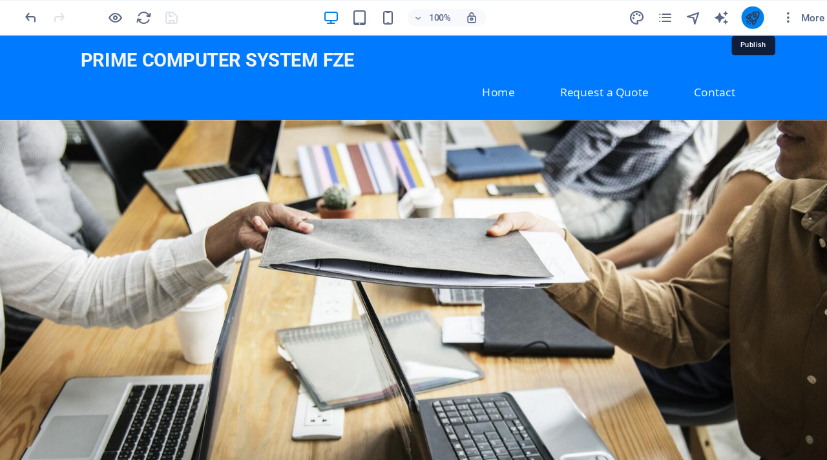
click at [752, 14] on icon "publish" at bounding box center [749, 16] width 15 height 15
